Goal: Task Accomplishment & Management: Complete application form

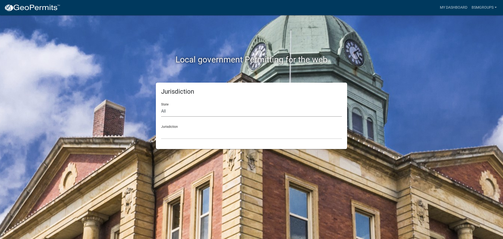
click at [183, 107] on select "All Colorado Georgia Indiana Iowa Kansas Minnesota Ohio South Carolina Wisconsin" at bounding box center [251, 111] width 181 height 11
select select "Indiana"
click at [161, 106] on select "All Colorado Georgia Indiana Iowa Kansas Minnesota Ohio South Carolina Wisconsin" at bounding box center [251, 111] width 181 height 11
click at [173, 129] on select "City of Charlestown, Indiana City of Jeffersonville, Indiana City of Logansport…" at bounding box center [251, 133] width 181 height 11
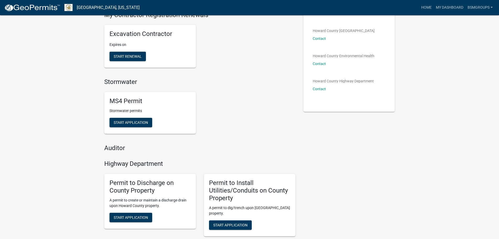
scroll to position [105, 0]
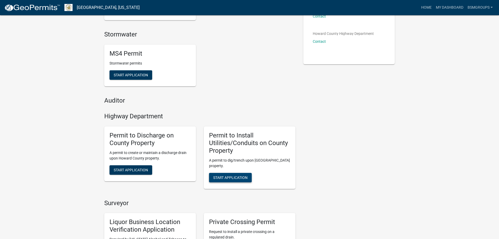
click at [229, 181] on button "Start Application" at bounding box center [230, 177] width 43 height 9
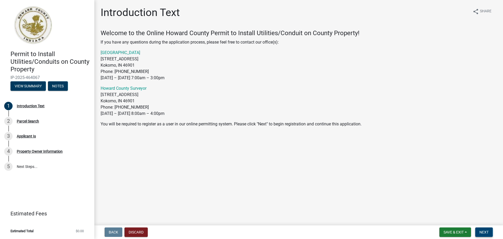
drag, startPoint x: 480, startPoint y: 229, endPoint x: 498, endPoint y: 192, distance: 41.2
click at [480, 230] on span "Next" at bounding box center [483, 232] width 9 height 4
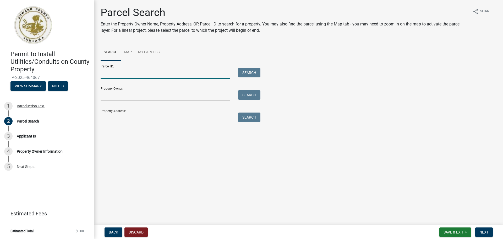
click at [130, 74] on input "Parcel ID:" at bounding box center [166, 73] width 130 height 11
click at [141, 91] on input "Property Owner:" at bounding box center [166, 95] width 130 height 11
click at [137, 114] on input "Property Address:" at bounding box center [166, 117] width 130 height 11
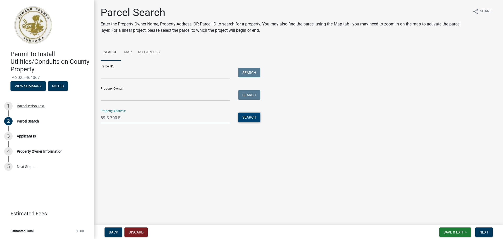
type input "89 S 700 E"
click at [246, 121] on button "Search" at bounding box center [249, 116] width 22 height 9
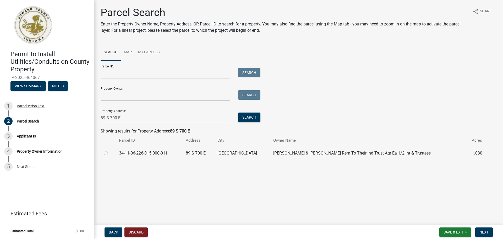
click at [110, 150] on label at bounding box center [110, 150] width 0 height 0
click at [110, 152] on input "radio" at bounding box center [111, 151] width 3 height 3
radio input "true"
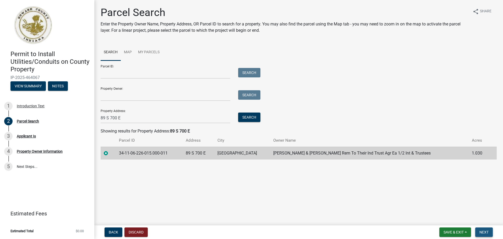
click at [485, 231] on span "Next" at bounding box center [483, 232] width 9 height 4
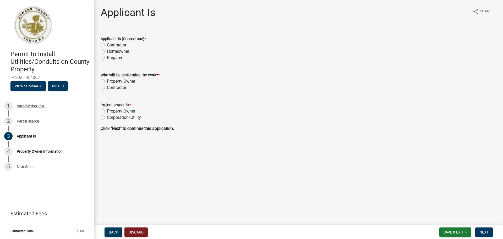
click at [107, 58] on label "Preparer" at bounding box center [114, 57] width 15 height 6
click at [107, 58] on input "Preparer" at bounding box center [108, 55] width 3 height 3
radio input "true"
click at [107, 86] on label "Contractor" at bounding box center [116, 87] width 19 height 6
click at [107, 86] on input "Contractor" at bounding box center [108, 85] width 3 height 3
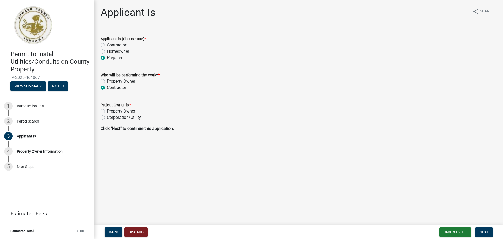
radio input "true"
click at [107, 118] on label "Corporation/Utility" at bounding box center [124, 117] width 34 height 6
click at [107, 118] on input "Corporation/Utility" at bounding box center [108, 115] width 3 height 3
radio input "true"
click at [488, 232] on span "Next" at bounding box center [483, 232] width 9 height 4
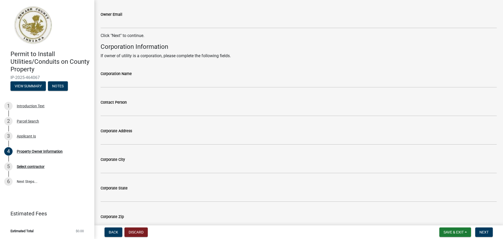
scroll to position [209, 0]
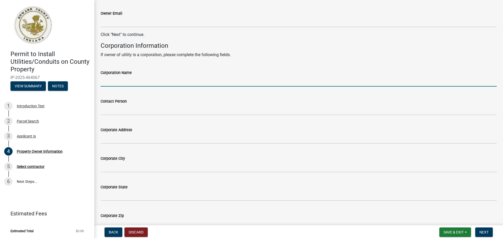
click at [132, 84] on input "Corporation Name" at bounding box center [299, 81] width 396 height 11
type input "Comcast Cable Communications Management, LLC"
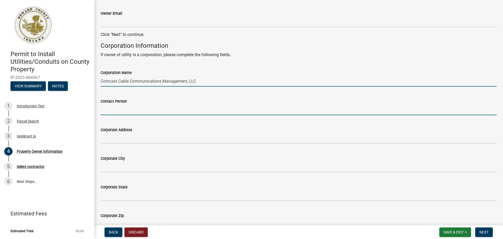
click at [131, 114] on input "Contact Person" at bounding box center [299, 109] width 396 height 11
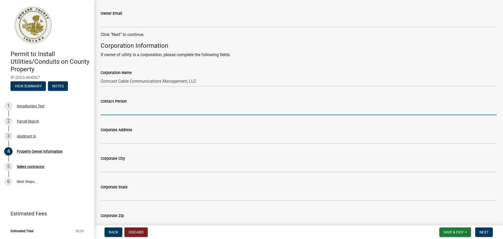
click at [122, 108] on input "Contact Person" at bounding box center [299, 109] width 396 height 11
click at [129, 109] on input "Contact Person" at bounding box center [299, 109] width 396 height 11
click at [135, 111] on input "Contact Person" at bounding box center [299, 109] width 396 height 11
click at [157, 111] on input "Contact Person" at bounding box center [299, 109] width 396 height 11
type input "[PERSON_NAME]"
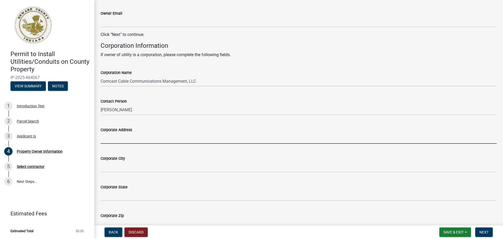
click at [167, 133] on input "Corporate Address" at bounding box center [299, 138] width 396 height 11
paste input "720 Taylor St Fort Wayne, IN 46802"
type input "720 Taylor St Fort Wayne, IN 46802"
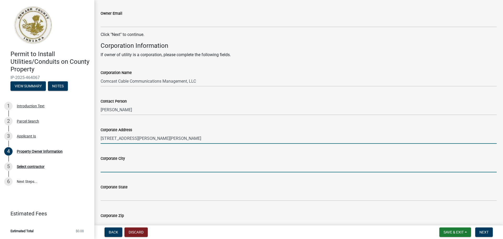
click at [137, 162] on input "Corporate City" at bounding box center [299, 166] width 396 height 11
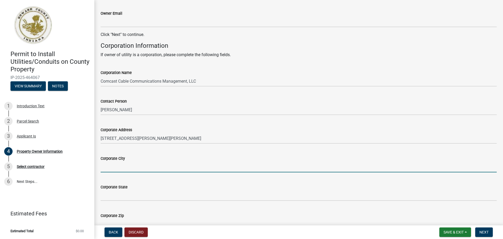
paste input "720 Taylor St Fort Wayne, IN 46802"
drag, startPoint x: 127, startPoint y: 167, endPoint x: 95, endPoint y: 166, distance: 32.2
click at [95, 166] on div "Property Owner Information share Share Owner Information Owner Name Singrey, Lo…" at bounding box center [298, 51] width 409 height 509
drag, startPoint x: 127, startPoint y: 167, endPoint x: 58, endPoint y: 169, distance: 69.2
click at [58, 169] on div "Permit to Install Utilities/Conduits on County Property IP-2025-464067 View Sum…" at bounding box center [251, 119] width 503 height 239
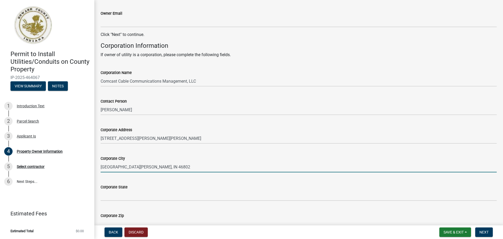
type input "Fort Wayne, IN 46802"
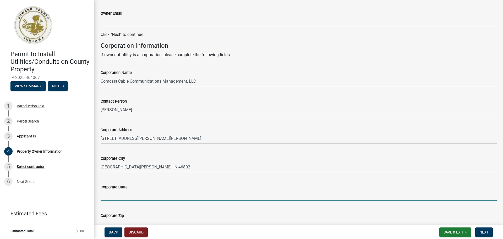
click at [115, 194] on input "Corporate State" at bounding box center [299, 195] width 396 height 11
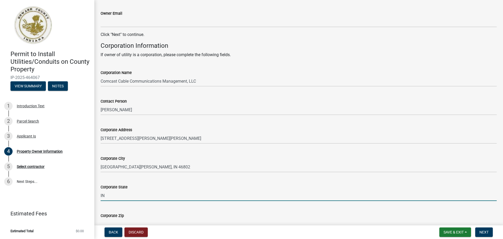
type input "IN"
click at [120, 148] on div "Corporate City Fort Wayne, IN 46802" at bounding box center [299, 160] width 396 height 24
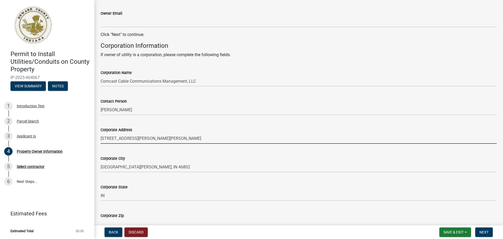
drag, startPoint x: 154, startPoint y: 137, endPoint x: 169, endPoint y: 138, distance: 15.2
click at [172, 138] on input "720 Taylor St Fort Wayne, IN 46802" at bounding box center [299, 138] width 396 height 11
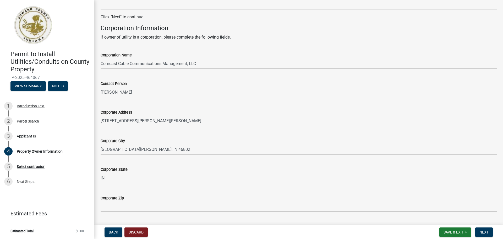
scroll to position [236, 0]
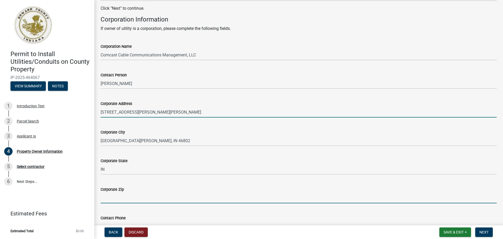
click at [137, 200] on input "Corporate Zip" at bounding box center [299, 197] width 396 height 11
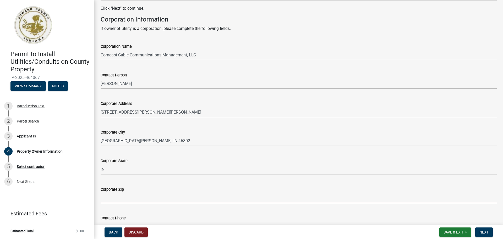
paste input "46802"
type input "46802"
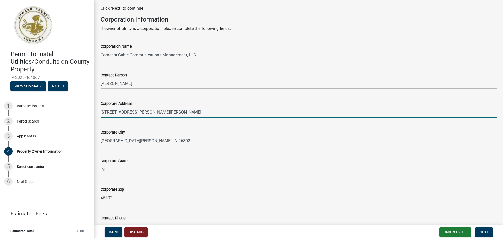
drag, startPoint x: 176, startPoint y: 108, endPoint x: 127, endPoint y: 111, distance: 49.0
click at [127, 111] on input "720 Taylor St Fort Wayne, IN 46802" at bounding box center [299, 112] width 396 height 11
type input "[STREET_ADDRESS][PERSON_NAME]"
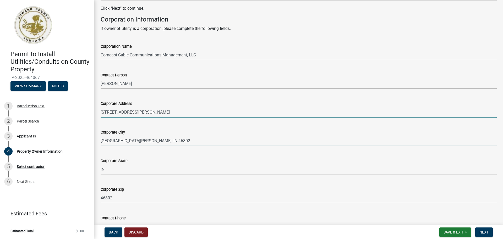
drag, startPoint x: 106, startPoint y: 139, endPoint x: 125, endPoint y: 140, distance: 19.4
click at [106, 139] on input "Fort Wayne, IN 46802" at bounding box center [299, 140] width 396 height 11
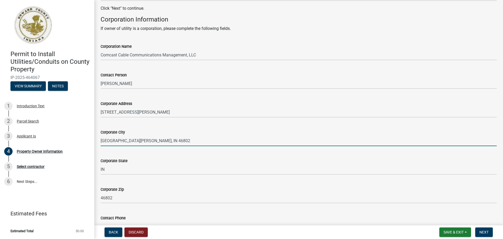
drag, startPoint x: 147, startPoint y: 140, endPoint x: 122, endPoint y: 141, distance: 25.2
click at [122, 141] on input "Fort Wayne, IN 46802" at bounding box center [299, 140] width 396 height 11
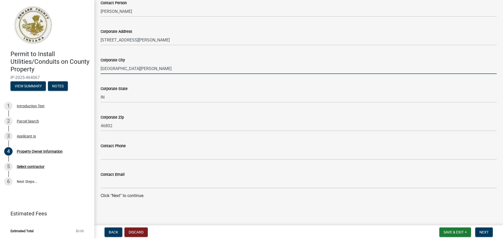
scroll to position [308, 0]
type input "[GEOGRAPHIC_DATA][PERSON_NAME]"
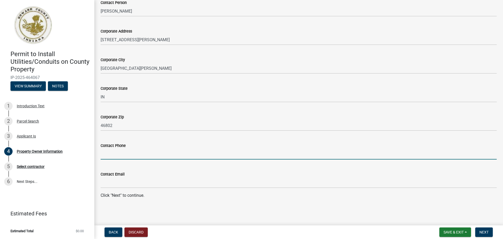
click at [123, 151] on input "Contact Phone" at bounding box center [299, 153] width 396 height 11
paste input "[PHONE_NUMBER]"
type input "[PHONE_NUMBER]"
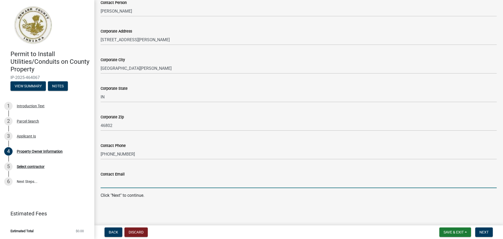
click at [169, 178] on input "Contact Email" at bounding box center [299, 182] width 396 height 11
paste input "[PERSON_NAME][EMAIL_ADDRESS][DOMAIN_NAME]"
type input "[PERSON_NAME][EMAIL_ADDRESS][DOMAIN_NAME]"
click at [485, 233] on span "Next" at bounding box center [483, 232] width 9 height 4
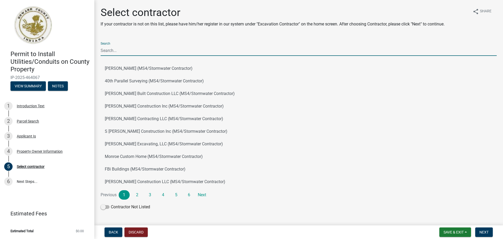
click at [124, 51] on input "Search" at bounding box center [299, 50] width 396 height 11
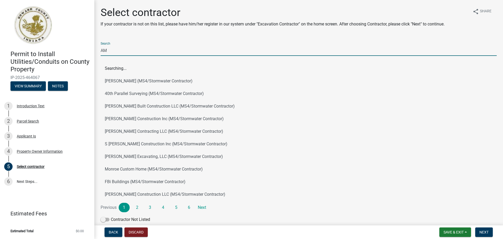
type input "A"
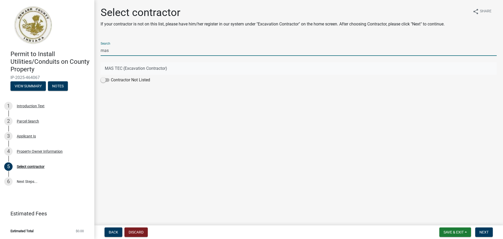
type input "mas"
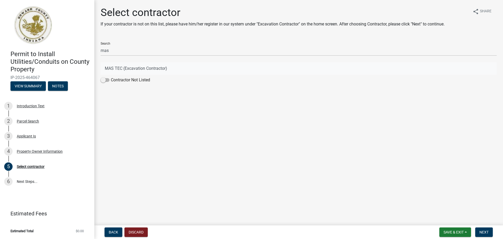
click at [115, 66] on button "MAS TEC (Excavation Contractor)" at bounding box center [299, 68] width 396 height 13
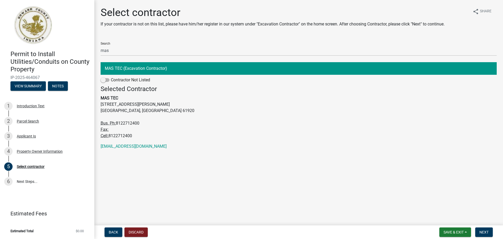
click at [138, 70] on button "MAS TEC (Excavation Contractor)" at bounding box center [299, 68] width 396 height 13
drag, startPoint x: 496, startPoint y: 230, endPoint x: 491, endPoint y: 230, distance: 4.7
click at [494, 230] on div "Back Discard Save & Exit Save Save & Exit Next" at bounding box center [298, 231] width 400 height 9
click at [491, 230] on button "Next" at bounding box center [484, 231] width 18 height 9
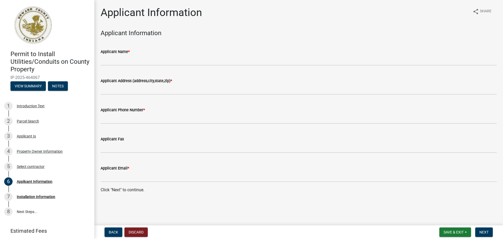
drag, startPoint x: 141, startPoint y: 50, endPoint x: 137, endPoint y: 65, distance: 15.3
click at [141, 50] on div "Applicant Name *" at bounding box center [299, 51] width 396 height 6
click at [136, 66] on wm-data-entity-input "Applicant Name *" at bounding box center [299, 55] width 396 height 29
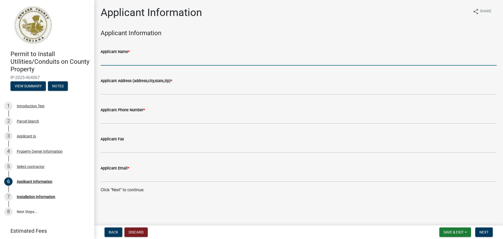
click at [141, 60] on input "Applicant Name *" at bounding box center [299, 60] width 396 height 11
type input "BSM Groups on behalf of MAS TEC for Comcast Cable Communications Management, LLC"
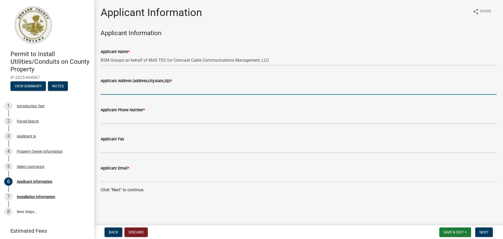
click at [129, 92] on input "Applicant Address (address,city,state,zip) *" at bounding box center [299, 89] width 396 height 11
click at [110, 90] on input "Applicant Address (address,city,state,zip) *" at bounding box center [299, 89] width 396 height 11
type input "[STREET_ADDRESS][PERSON_NAME]"
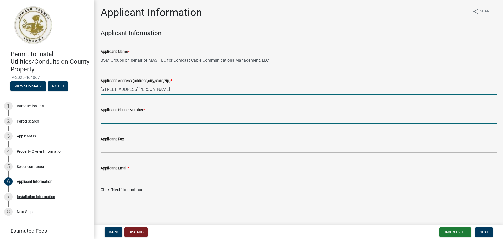
drag, startPoint x: 121, startPoint y: 114, endPoint x: 120, endPoint y: 117, distance: 2.9
click at [121, 114] on input "Applicant Phone Number *" at bounding box center [299, 118] width 396 height 11
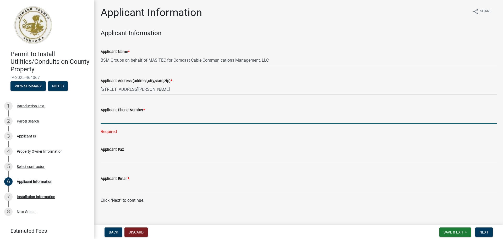
click at [137, 120] on input "Applicant Phone Number *" at bounding box center [299, 118] width 396 height 11
type input "[PHONE_NUMBER]"
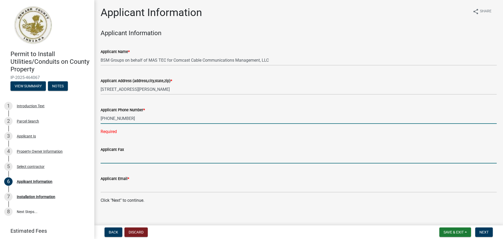
click at [131, 157] on wm-data-entity-input "Applicant Fax" at bounding box center [299, 153] width 396 height 29
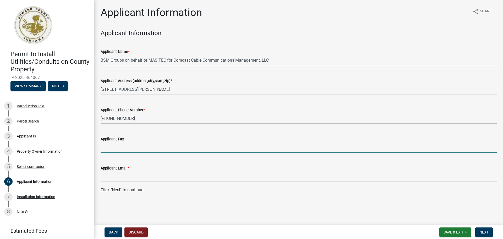
click at [120, 150] on input "Applicant Fax" at bounding box center [299, 147] width 396 height 11
type input "N/A"
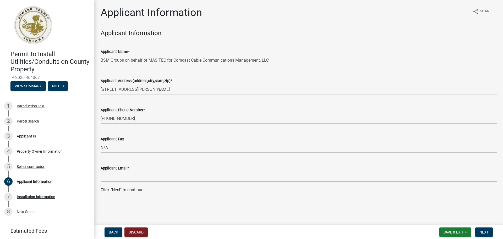
click at [133, 179] on input "Applicant Email *" at bounding box center [299, 176] width 396 height 11
type input "[EMAIL_ADDRESS][DOMAIN_NAME]"
click at [315, 203] on main "Applicant Information share Share Applicant Information Applicant Name * BSM Gr…" at bounding box center [298, 111] width 409 height 223
click at [162, 180] on input "[EMAIL_ADDRESS][DOMAIN_NAME]" at bounding box center [299, 176] width 396 height 11
click at [480, 231] on span "Next" at bounding box center [483, 232] width 9 height 4
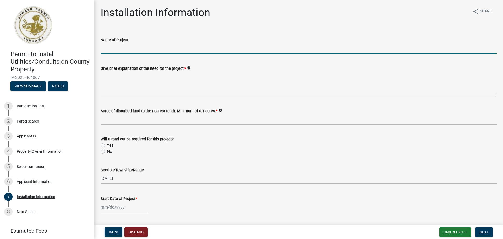
drag, startPoint x: 150, startPoint y: 50, endPoint x: 269, endPoint y: 52, distance: 120.0
click at [150, 50] on input "Name of Project" at bounding box center [299, 48] width 396 height 11
click at [162, 50] on input "Name of Project" at bounding box center [299, 48] width 396 height 11
click at [163, 48] on input "Name of Project" at bounding box center [299, 48] width 396 height 11
click at [121, 50] on input "Name of Project" at bounding box center [299, 48] width 396 height 11
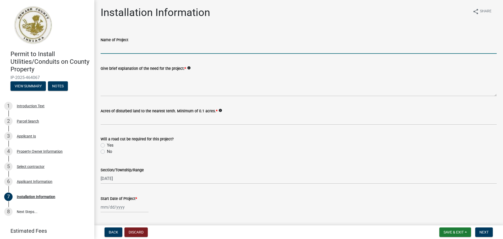
paste input "[PHONE_NUMBER] -89 S 700 E ( [GEOGRAPHIC_DATA] )"
type input "[PHONE_NUMBER] -89 S 700 E ( [GEOGRAPHIC_DATA] )"
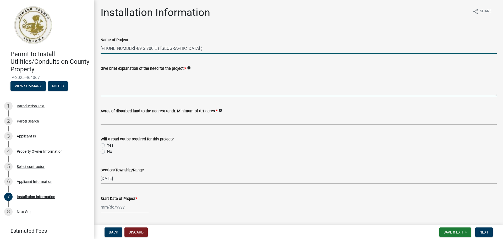
click at [111, 78] on textarea "Give brief explanation of the need for the project: *" at bounding box center [299, 83] width 396 height 25
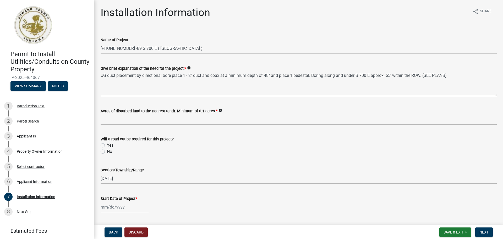
type textarea "UG duct placement by directional bore place 1 - 2" duct and coax at a minimum d…"
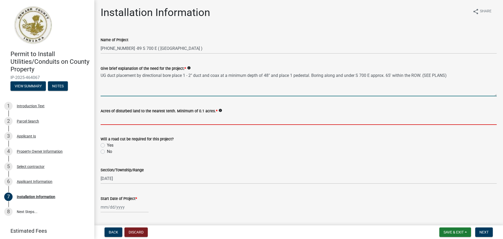
click at [121, 122] on input "text" at bounding box center [299, 119] width 396 height 11
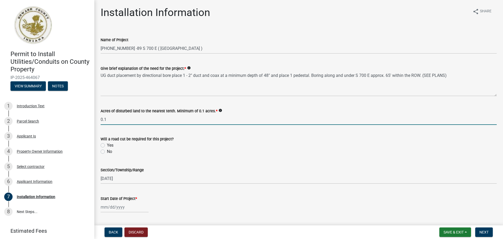
type input "0.1"
click at [107, 145] on label "Yes" at bounding box center [110, 145] width 7 height 6
click at [107, 145] on input "Yes" at bounding box center [108, 143] width 3 height 3
radio input "true"
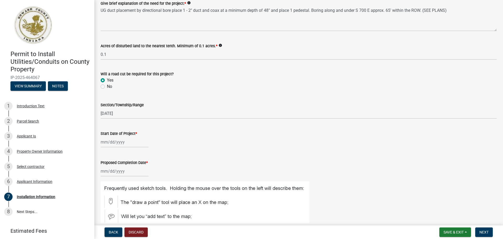
scroll to position [79, 0]
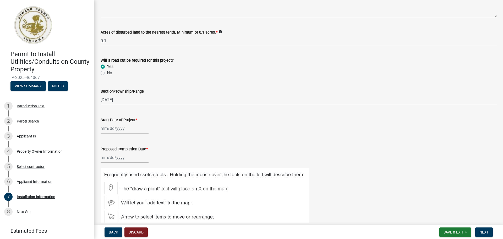
click at [119, 126] on div at bounding box center [125, 128] width 48 height 11
select select "8"
select select "2025"
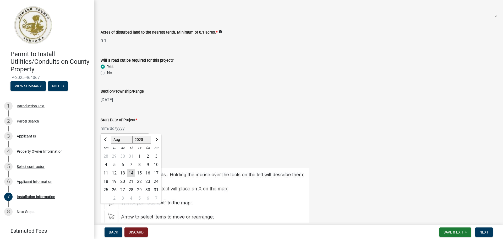
click at [130, 181] on div "21" at bounding box center [131, 181] width 8 height 8
type input "[DATE]"
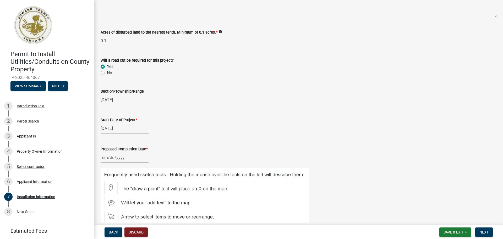
select select "8"
select select "2025"
click at [120, 157] on div "Jan Feb Mar Apr May Jun Jul Aug Sep Oct Nov Dec 1525 1526 1527 1528 1529 1530 1…" at bounding box center [125, 157] width 48 height 11
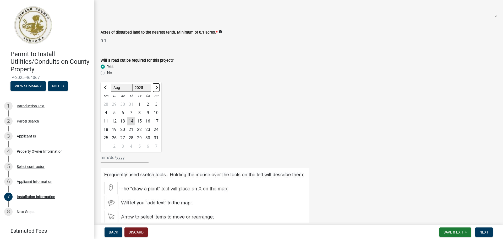
click at [156, 86] on span "Next month" at bounding box center [156, 87] width 4 height 4
click at [159, 87] on div at bounding box center [156, 87] width 10 height 8
click at [157, 87] on span "Next month" at bounding box center [156, 87] width 4 height 4
select select "10"
click at [117, 128] on div "21" at bounding box center [114, 129] width 8 height 8
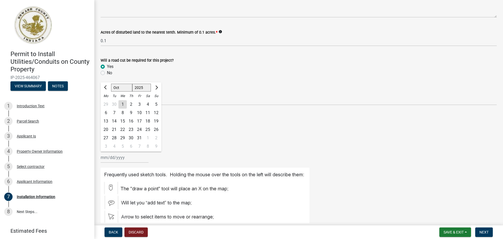
type input "[DATE]"
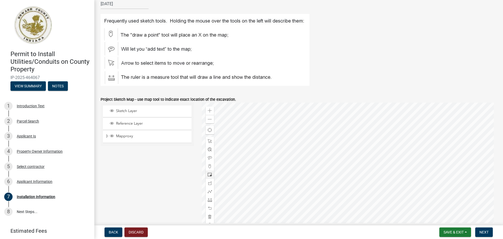
scroll to position [262, 0]
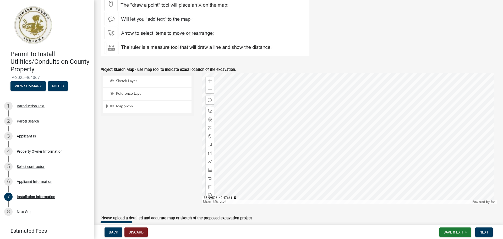
click at [372, 131] on div at bounding box center [349, 138] width 295 height 131
click at [208, 152] on span at bounding box center [210, 153] width 4 height 4
click at [208, 161] on span at bounding box center [210, 161] width 4 height 4
click at [376, 132] on div at bounding box center [349, 138] width 295 height 131
click at [372, 131] on div at bounding box center [349, 138] width 295 height 131
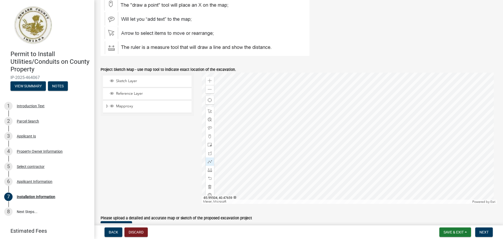
click at [379, 140] on div at bounding box center [349, 138] width 295 height 131
click at [375, 136] on div at bounding box center [349, 138] width 295 height 131
click at [379, 131] on div at bounding box center [349, 138] width 295 height 131
click at [372, 139] on div at bounding box center [349, 138] width 295 height 131
click at [375, 137] on div at bounding box center [349, 138] width 295 height 131
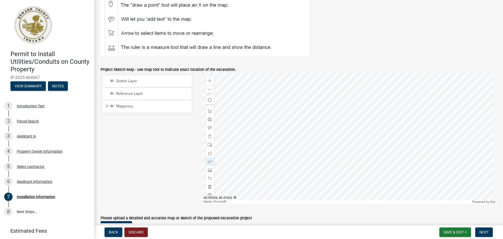
click at [375, 137] on div at bounding box center [349, 138] width 295 height 131
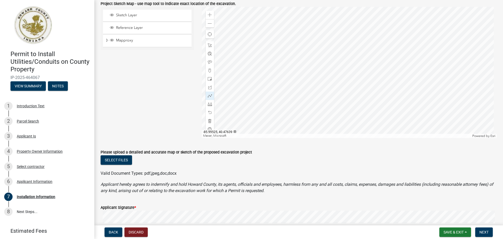
scroll to position [340, 0]
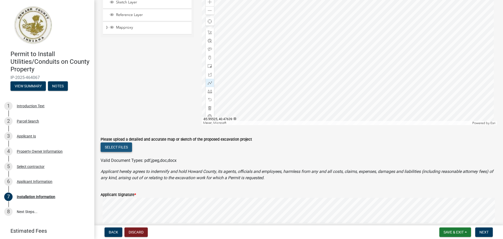
click at [124, 149] on button "Select files" at bounding box center [116, 146] width 31 height 9
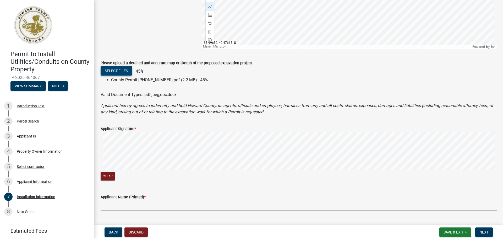
scroll to position [445, 0]
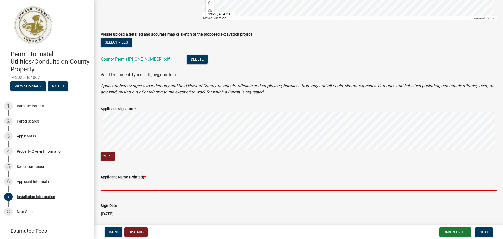
click at [109, 183] on input "Applicant Name (Printed) *" at bounding box center [299, 185] width 396 height 11
type input "[PERSON_NAME]"
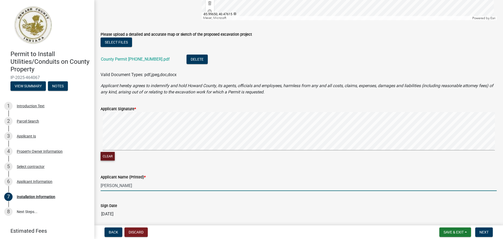
click at [112, 157] on button "Clear" at bounding box center [108, 156] width 14 height 9
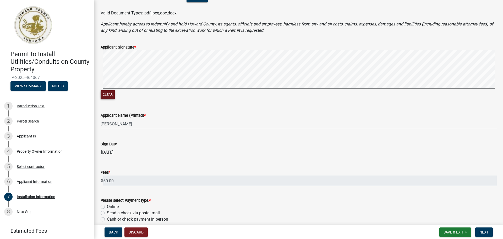
scroll to position [542, 0]
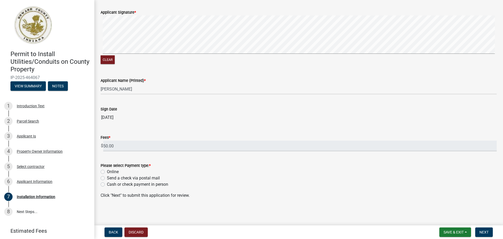
click at [107, 171] on label "Online" at bounding box center [113, 171] width 12 height 6
click at [107, 171] on input "Online" at bounding box center [108, 169] width 3 height 3
radio input "true"
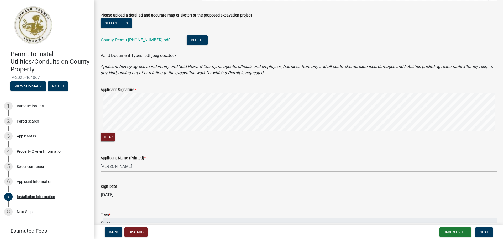
scroll to position [463, 0]
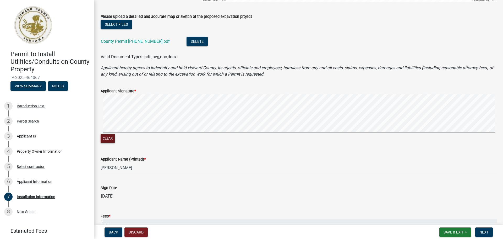
click at [111, 134] on button "Clear" at bounding box center [108, 138] width 14 height 9
click at [109, 137] on button "Clear" at bounding box center [108, 138] width 14 height 9
click at [106, 141] on button "Clear" at bounding box center [108, 138] width 14 height 9
click at [106, 143] on div "Clear" at bounding box center [299, 139] width 396 height 10
click at [107, 140] on button "Clear" at bounding box center [108, 138] width 14 height 9
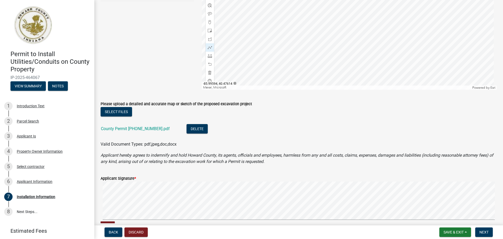
scroll to position [384, 0]
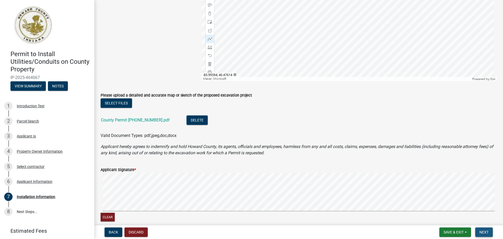
click at [480, 230] on span "Next" at bounding box center [483, 232] width 9 height 4
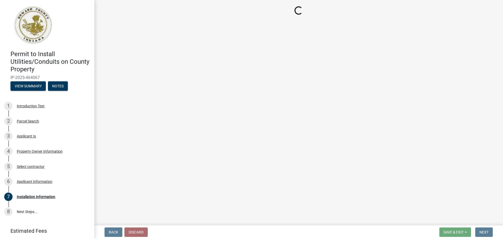
scroll to position [0, 0]
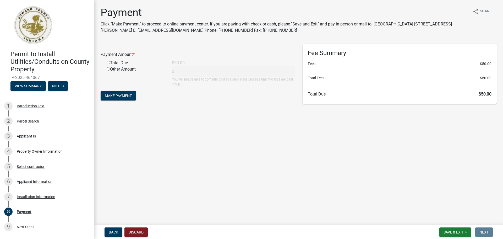
click at [109, 61] on input "radio" at bounding box center [108, 62] width 3 height 3
radio input "true"
type input "50"
click at [130, 97] on span "Make Payment" at bounding box center [118, 95] width 27 height 4
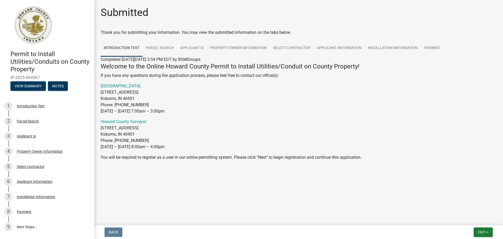
drag, startPoint x: 40, startPoint y: 76, endPoint x: 10, endPoint y: 78, distance: 29.6
click at [10, 78] on span "IP-2025-464067" at bounding box center [46, 77] width 73 height 5
copy span "IP-2025-464067"
drag, startPoint x: 20, startPoint y: 74, endPoint x: 6, endPoint y: 77, distance: 14.1
click at [6, 77] on div "Permit to Install Utilities/Conduits on County Property IP-2025-464067 View Sum…" at bounding box center [47, 69] width 86 height 46
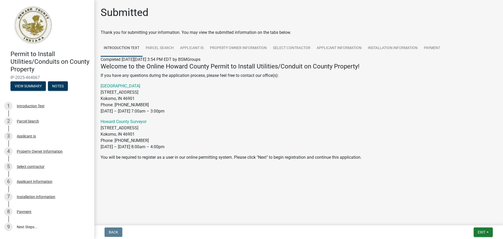
drag, startPoint x: 9, startPoint y: 78, endPoint x: 43, endPoint y: 78, distance: 34.0
click at [43, 78] on div "Permit to Install Utilities/Conduits on County Property IP-2025-464067 View Sum…" at bounding box center [47, 69] width 86 height 46
copy span "IP-2025-464067"
click at [50, 185] on div "6 Applicant Information" at bounding box center [45, 181] width 82 height 8
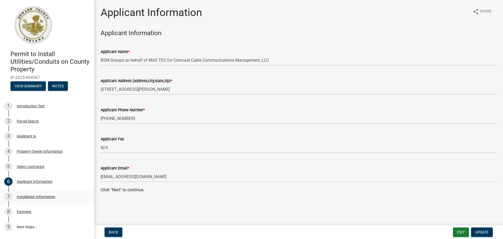
click at [64, 197] on div "7 Installation Information" at bounding box center [45, 196] width 82 height 8
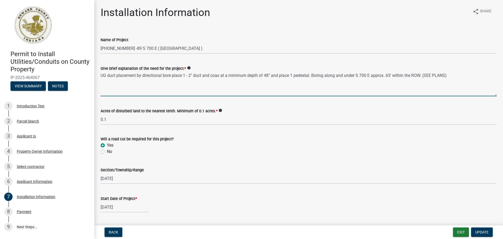
drag, startPoint x: 448, startPoint y: 75, endPoint x: 85, endPoint y: 62, distance: 362.9
click at [85, 62] on div "Permit to Install Utilities/Conduits on County Property IP-2025-464067 View Sum…" at bounding box center [251, 119] width 503 height 239
